Goal: Task Accomplishment & Management: Use online tool/utility

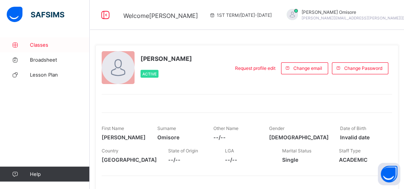
click at [48, 43] on span "Classes" at bounding box center [60, 45] width 60 height 6
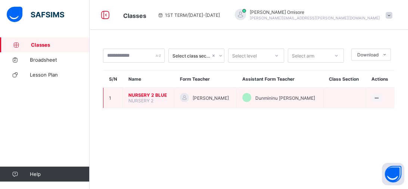
click at [158, 99] on td "NURSERY 2 BLUE NURSERY 2" at bounding box center [149, 98] width 52 height 21
click at [154, 96] on span "NURSERY 2 BLUE" at bounding box center [148, 95] width 40 height 6
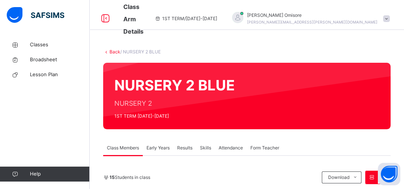
click at [235, 149] on span "Attendance" at bounding box center [230, 148] width 24 height 7
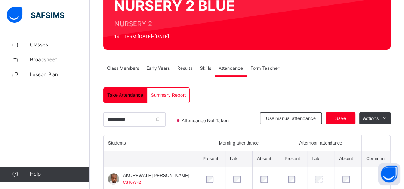
scroll to position [99, 0]
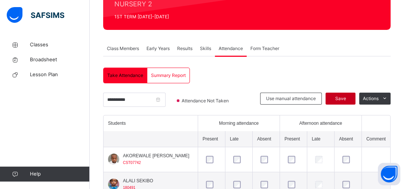
click at [346, 97] on span "Save" at bounding box center [340, 98] width 19 height 7
